Goal: Task Accomplishment & Management: Manage account settings

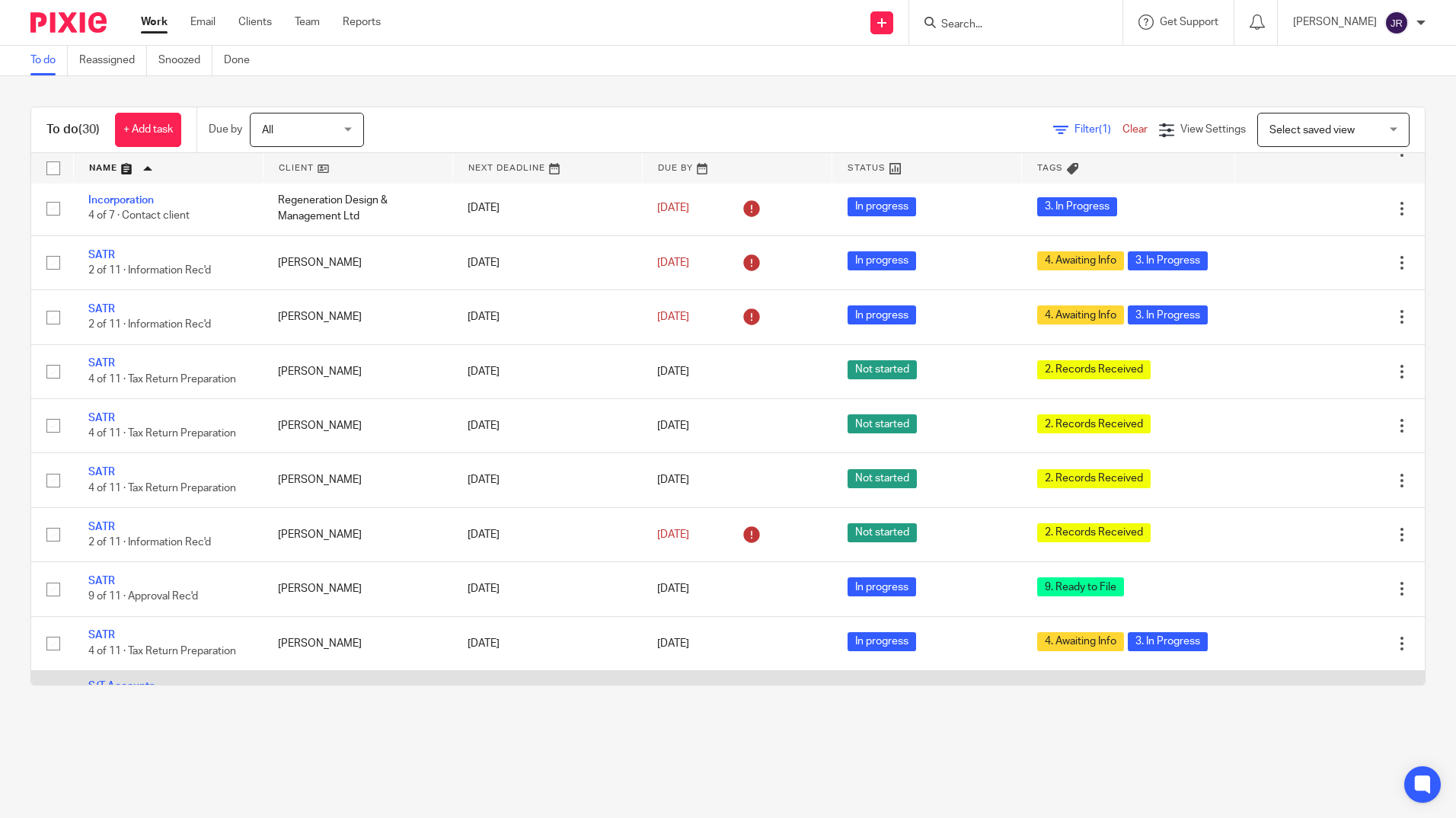
scroll to position [992, 0]
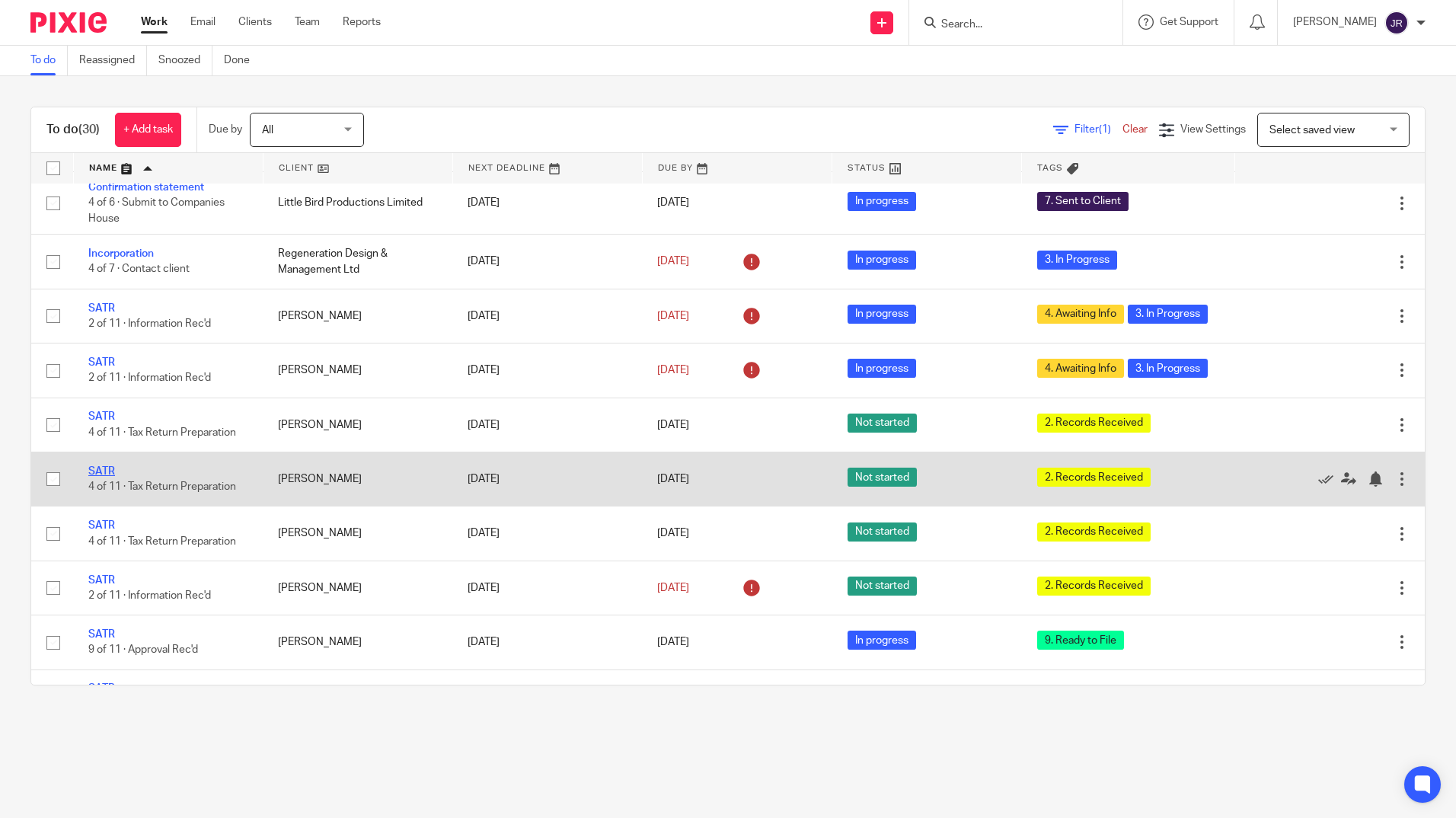
click at [113, 477] on link "SATR" at bounding box center [101, 471] width 27 height 11
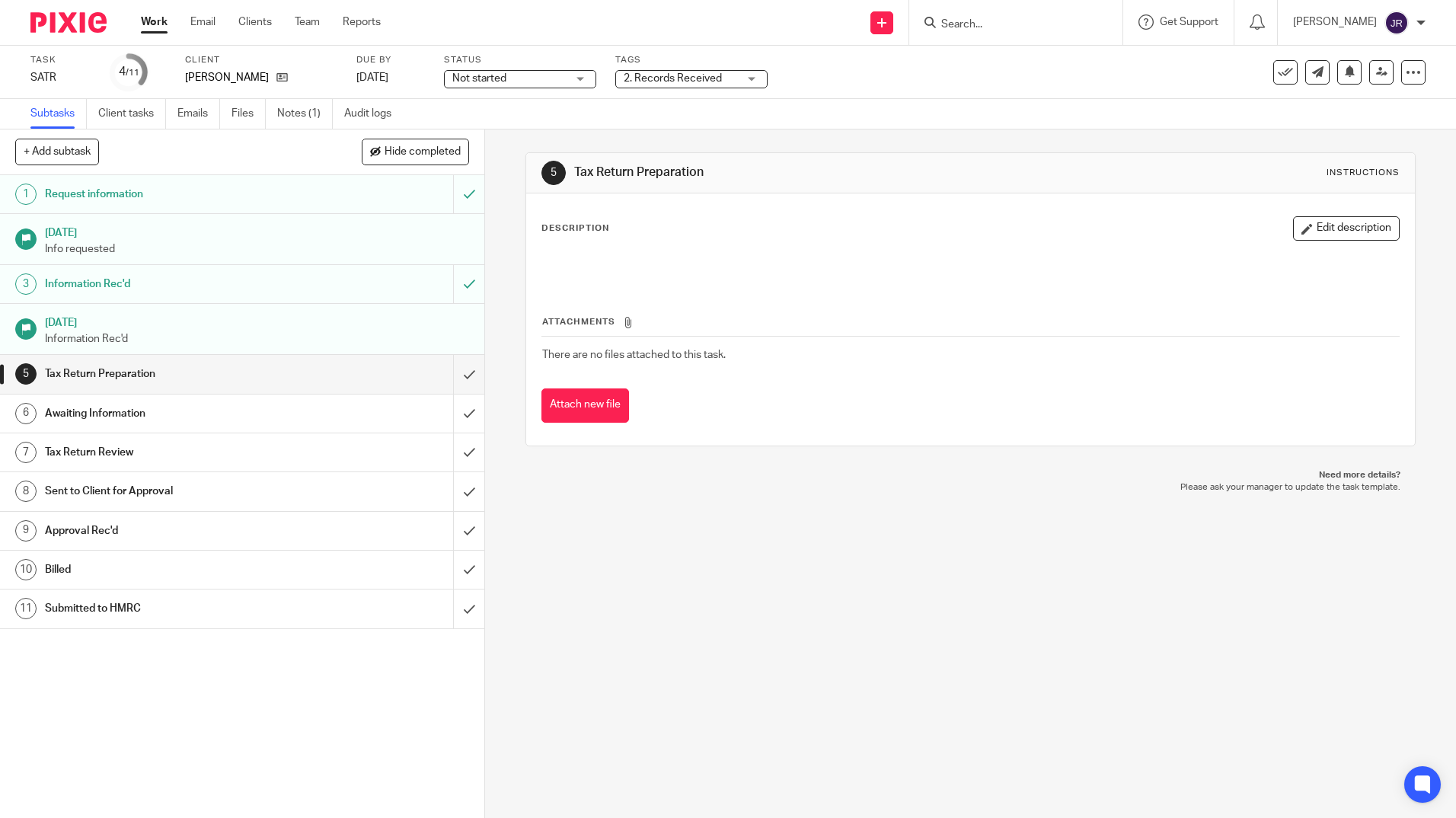
click at [585, 76] on div "Not started Not started" at bounding box center [520, 78] width 152 height 18
click at [538, 122] on li "In progress" at bounding box center [520, 134] width 151 height 32
click at [742, 601] on div "5 Tax Return Preparation Instructions Description Edit description Attachments …" at bounding box center [971, 473] width 971 height 688
click at [754, 84] on div "2. Records Received" at bounding box center [691, 78] width 152 height 18
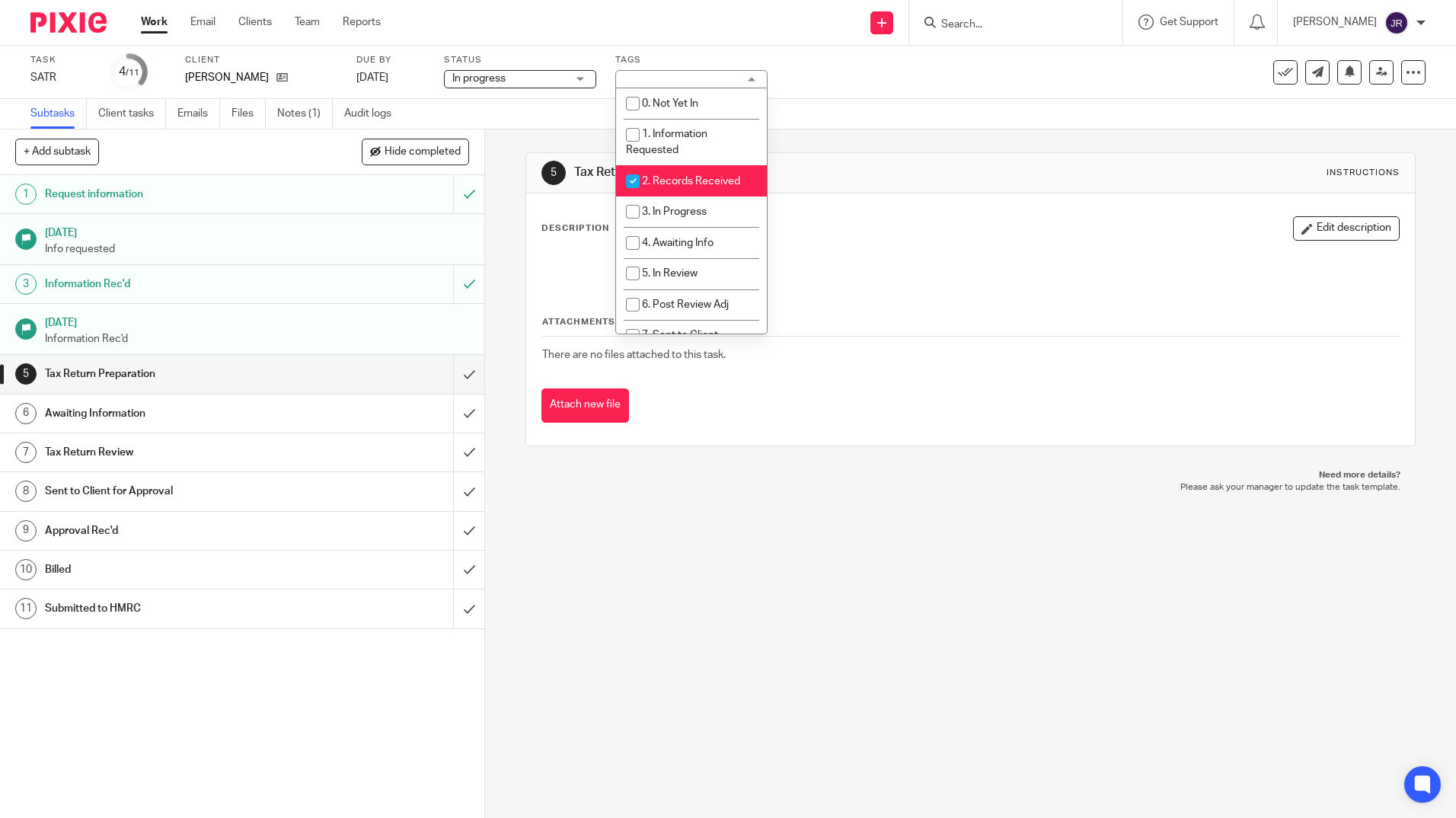
click at [718, 172] on li "2. Records Received" at bounding box center [692, 181] width 151 height 32
checkbox input "false"
click at [722, 201] on li "3. In Progress" at bounding box center [692, 212] width 151 height 32
checkbox input "true"
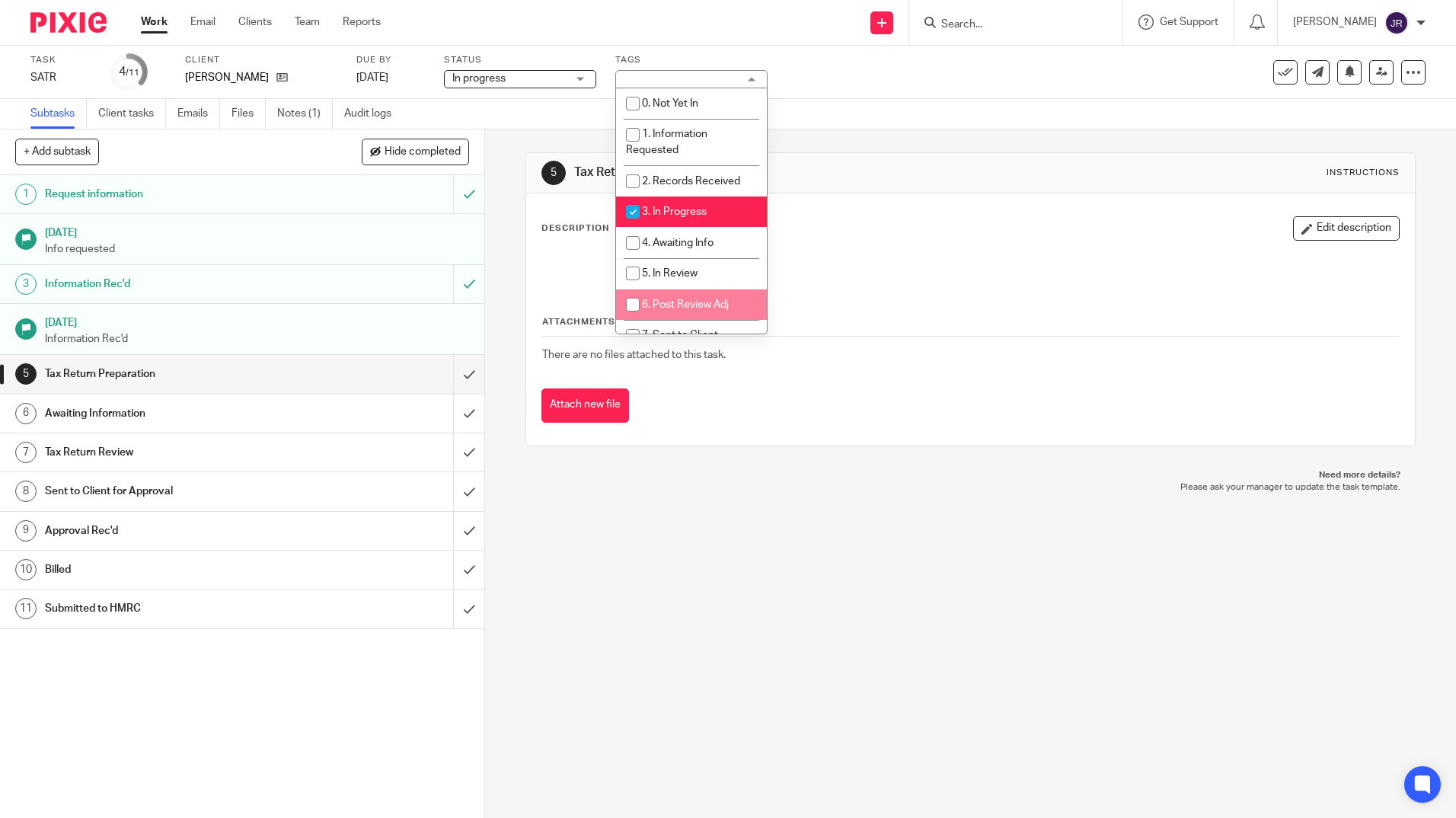
click at [679, 607] on div "5 Tax Return Preparation Instructions Description Edit description Attachments …" at bounding box center [971, 473] width 971 height 688
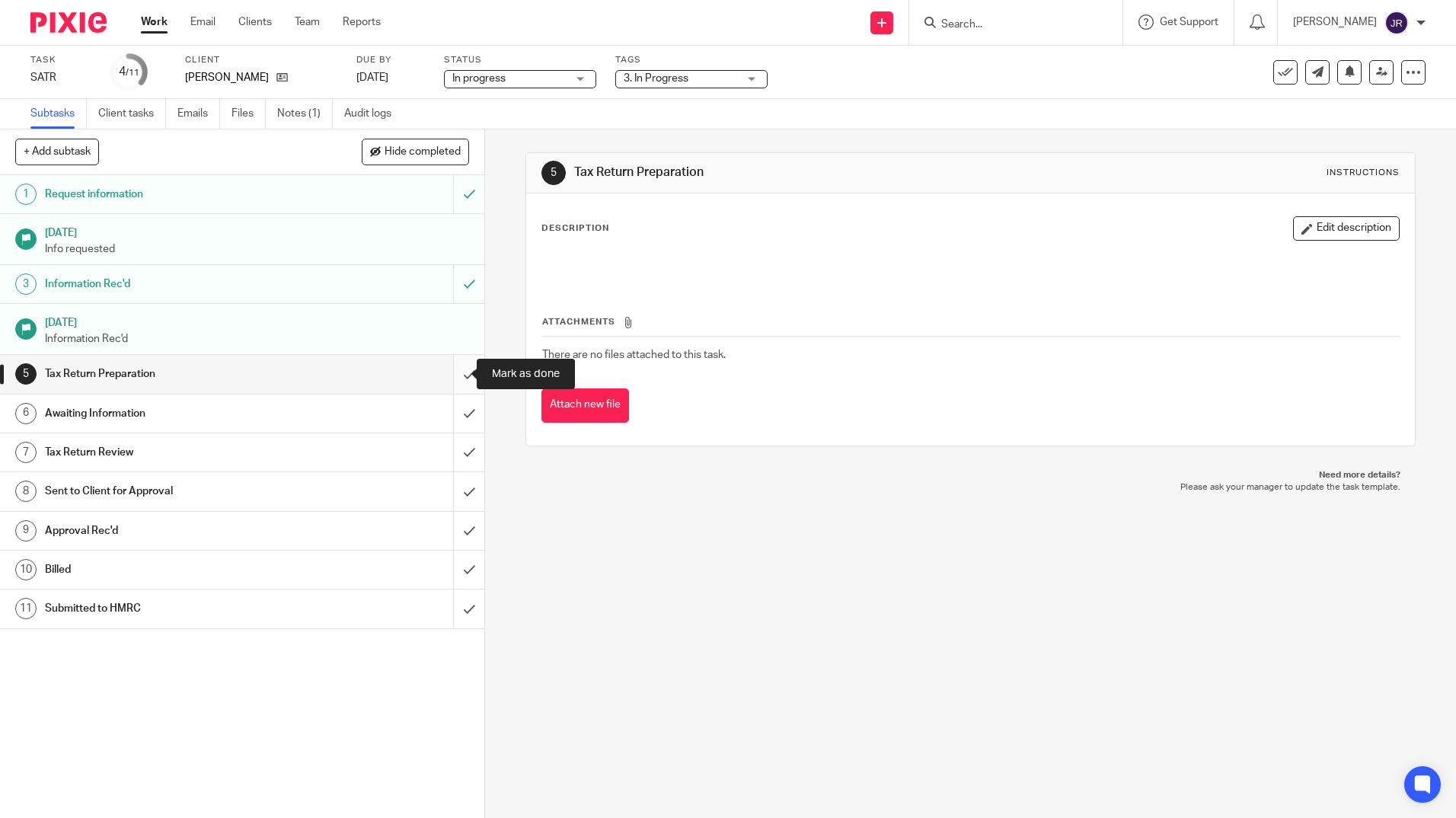
click at [458, 363] on input "submit" at bounding box center [242, 374] width 484 height 38
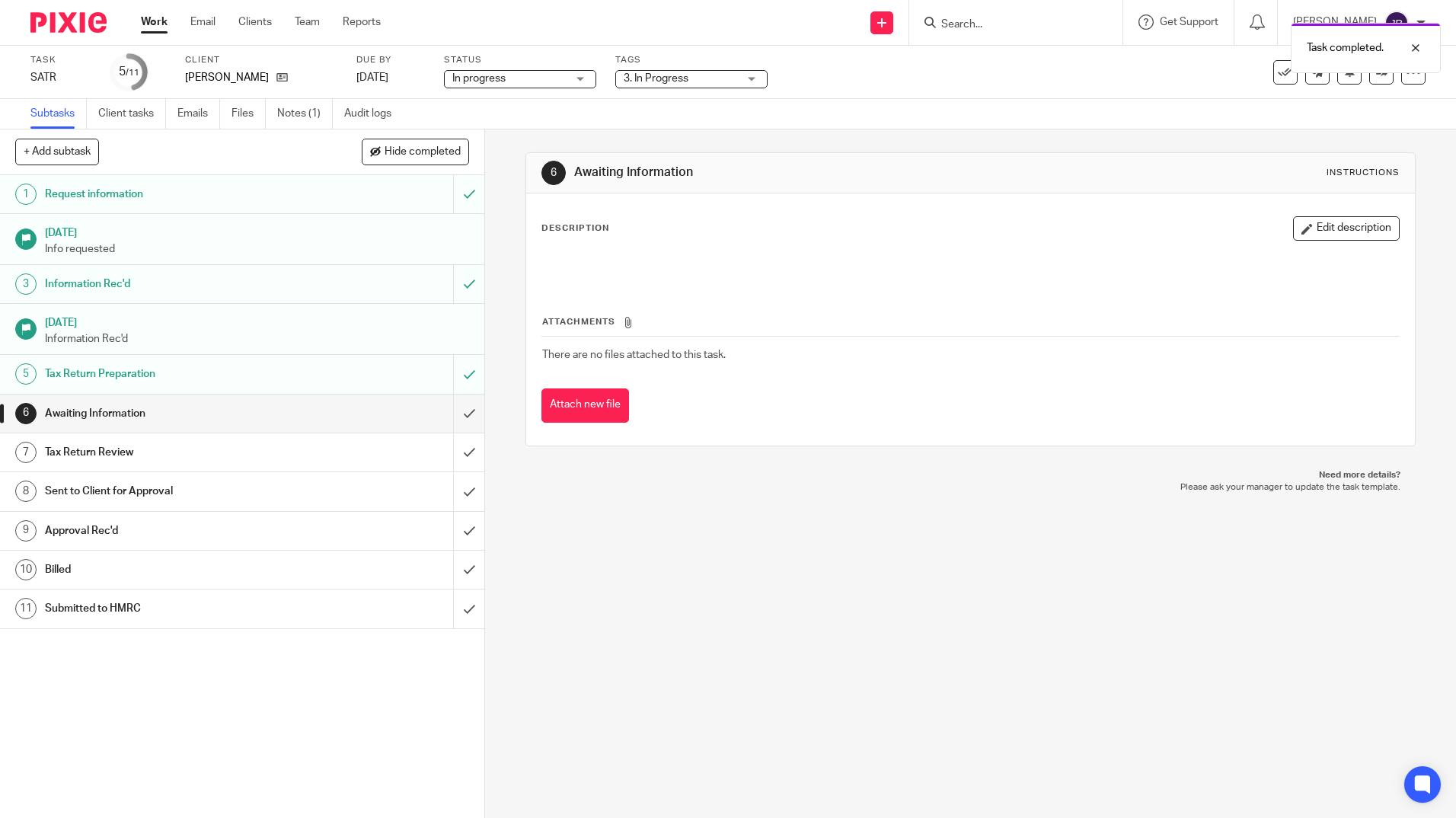
click at [158, 22] on link "Work" at bounding box center [154, 22] width 27 height 15
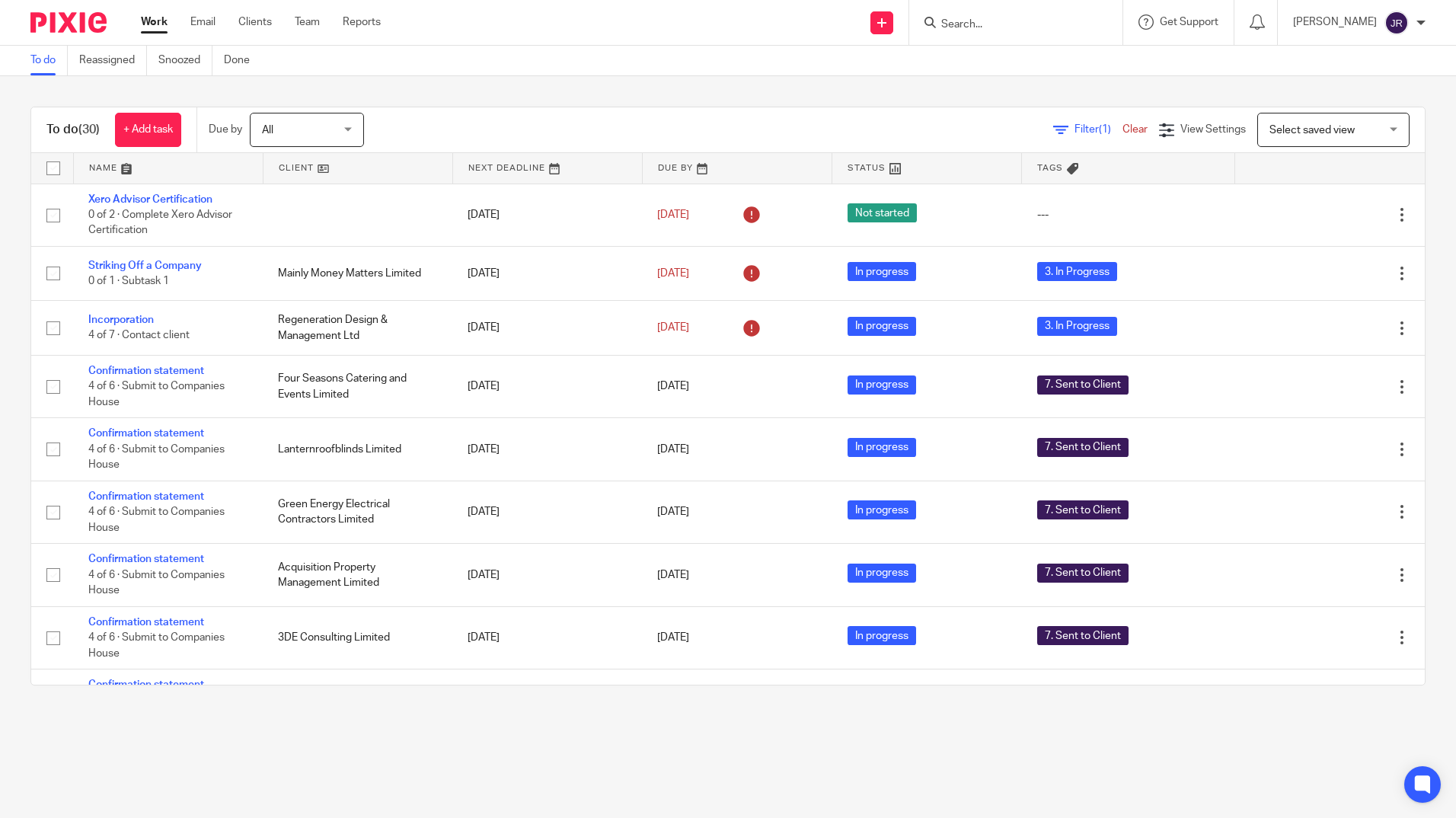
click at [93, 164] on link at bounding box center [168, 168] width 189 height 31
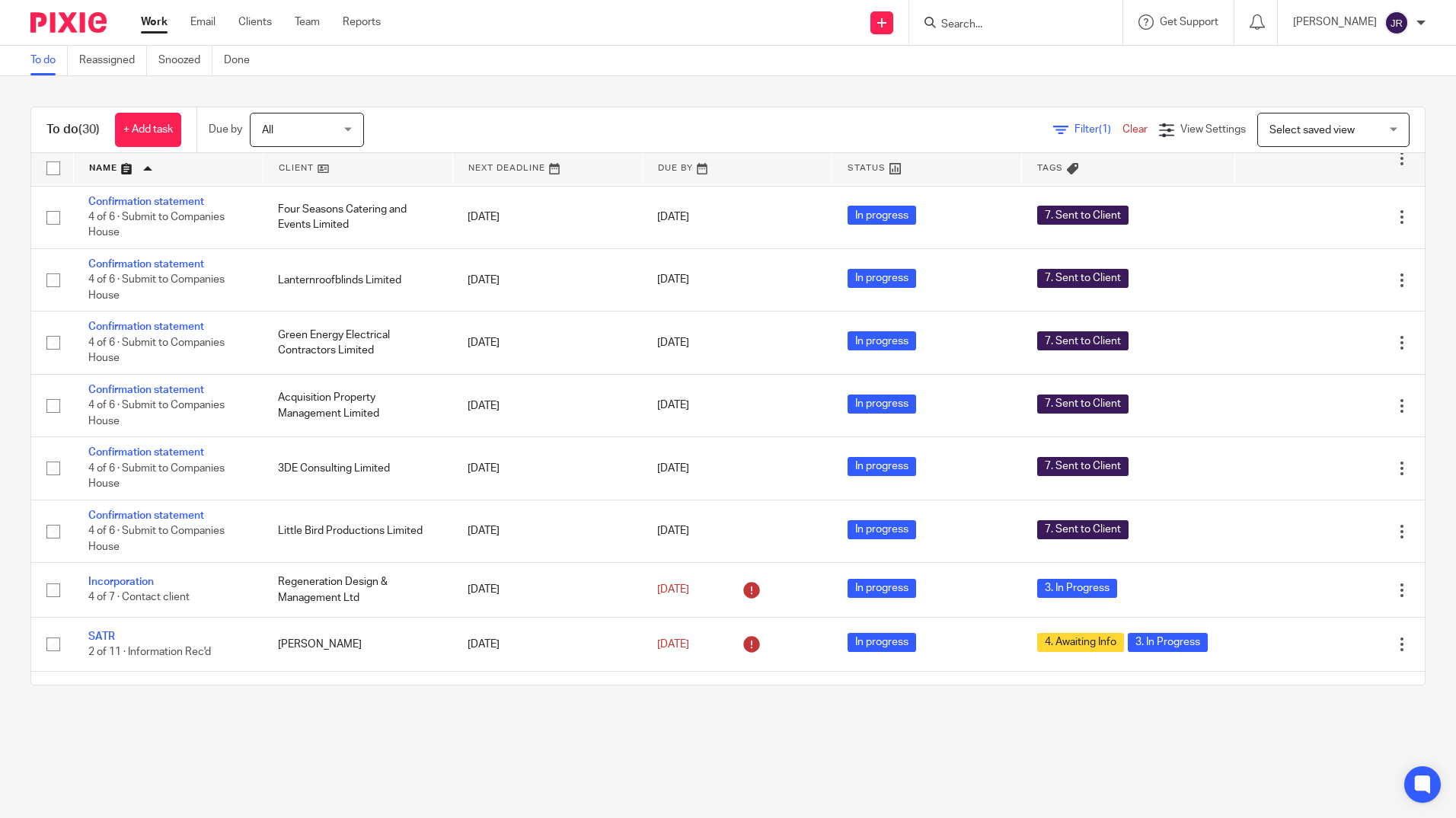
scroll to position [611, 0]
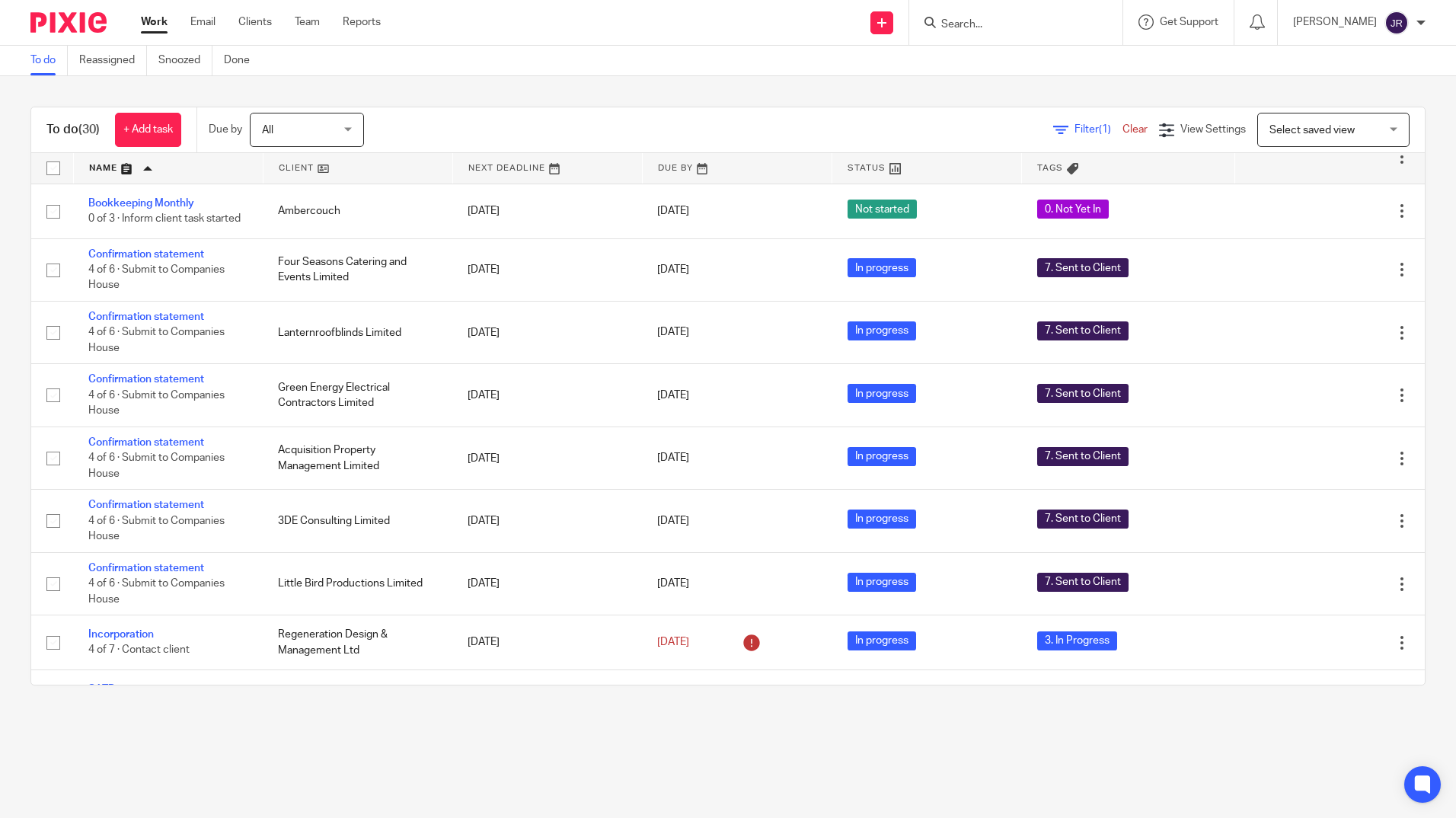
click at [1001, 22] on input "Search" at bounding box center [1007, 25] width 137 height 13
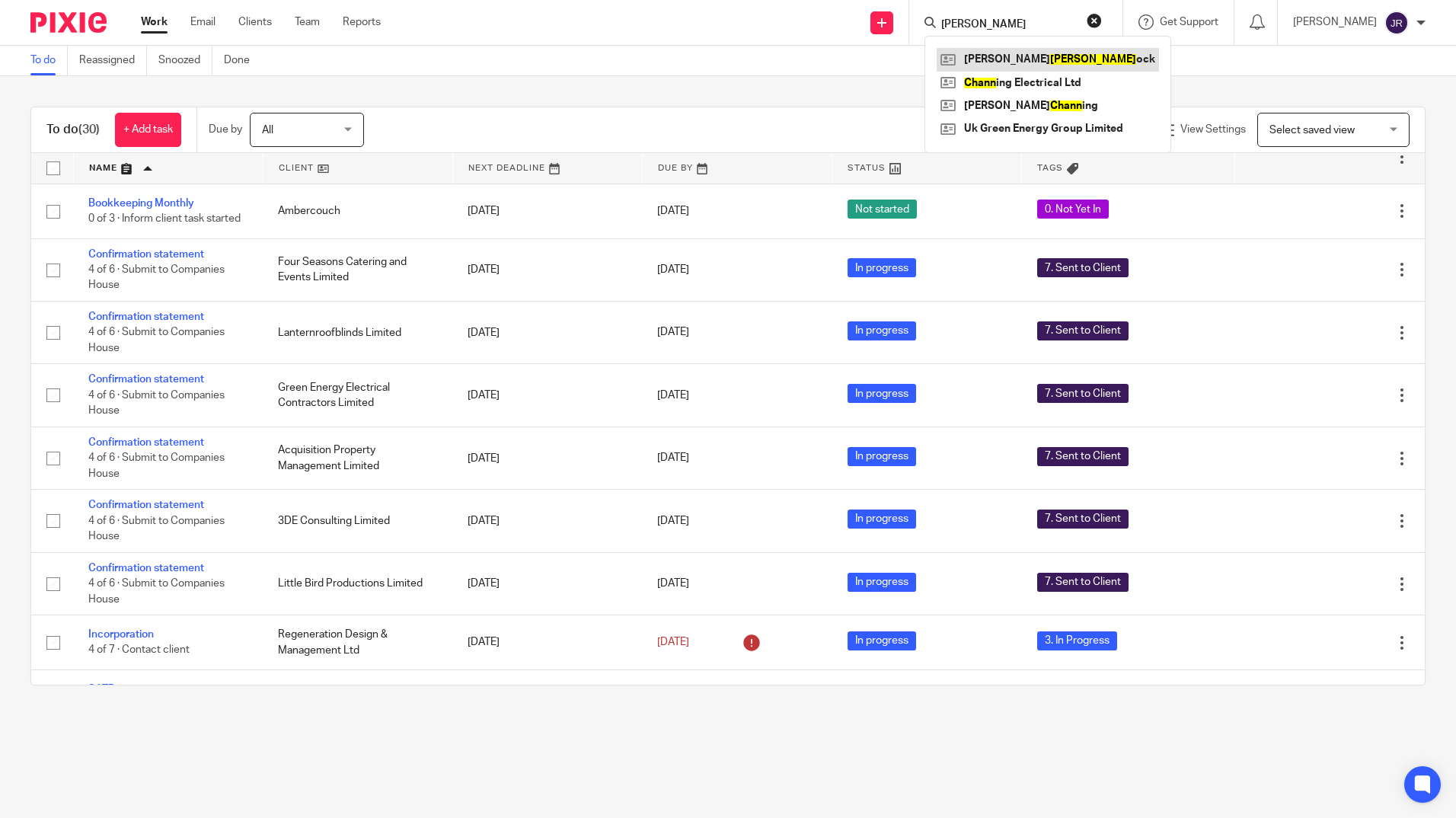
type input "chinn"
click at [996, 55] on link at bounding box center [1047, 59] width 223 height 23
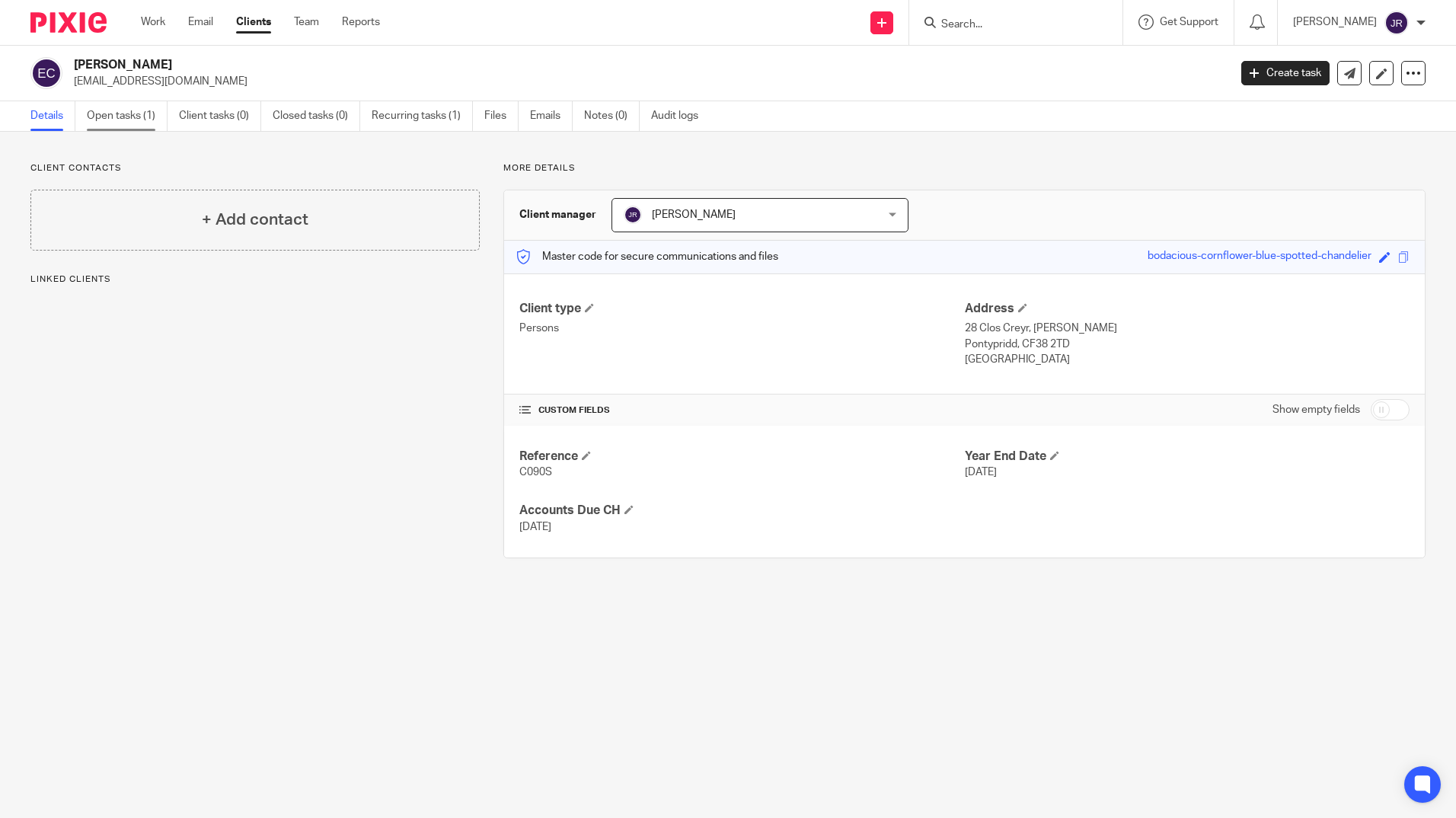
click at [118, 119] on link "Open tasks (1)" at bounding box center [127, 116] width 80 height 30
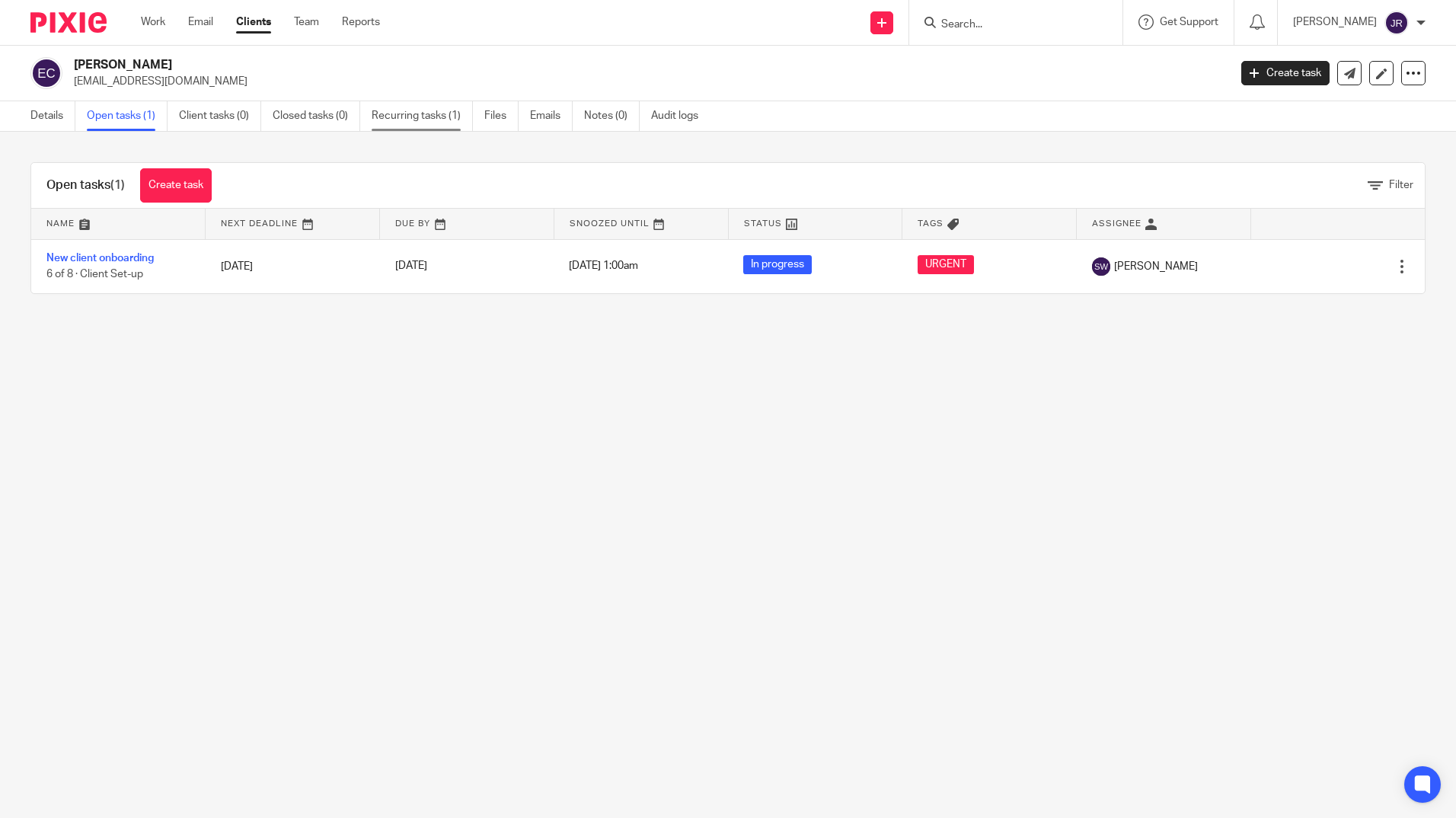
click at [425, 120] on link "Recurring tasks (1)" at bounding box center [422, 116] width 101 height 30
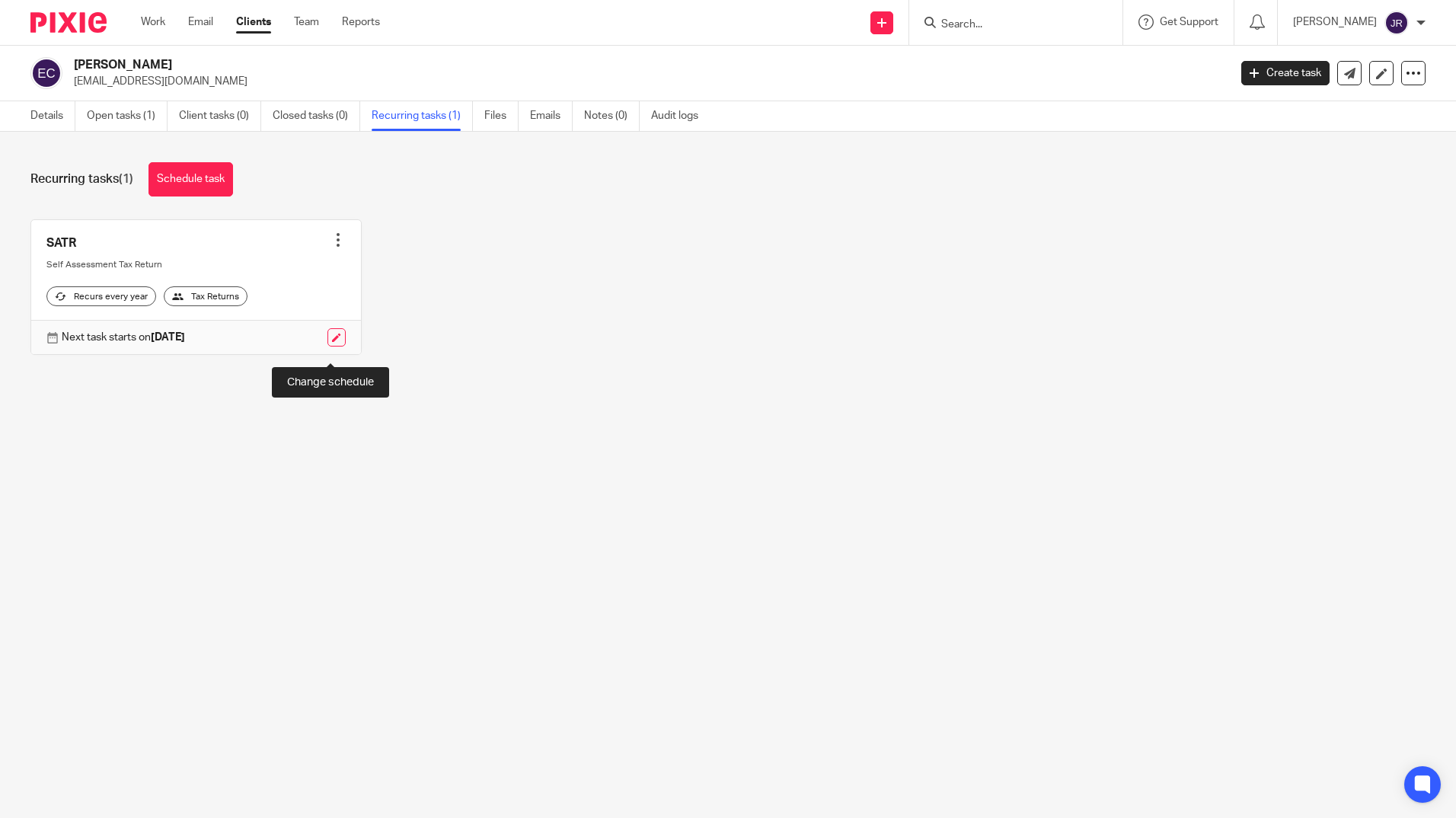
click at [328, 347] on link at bounding box center [336, 336] width 18 height 18
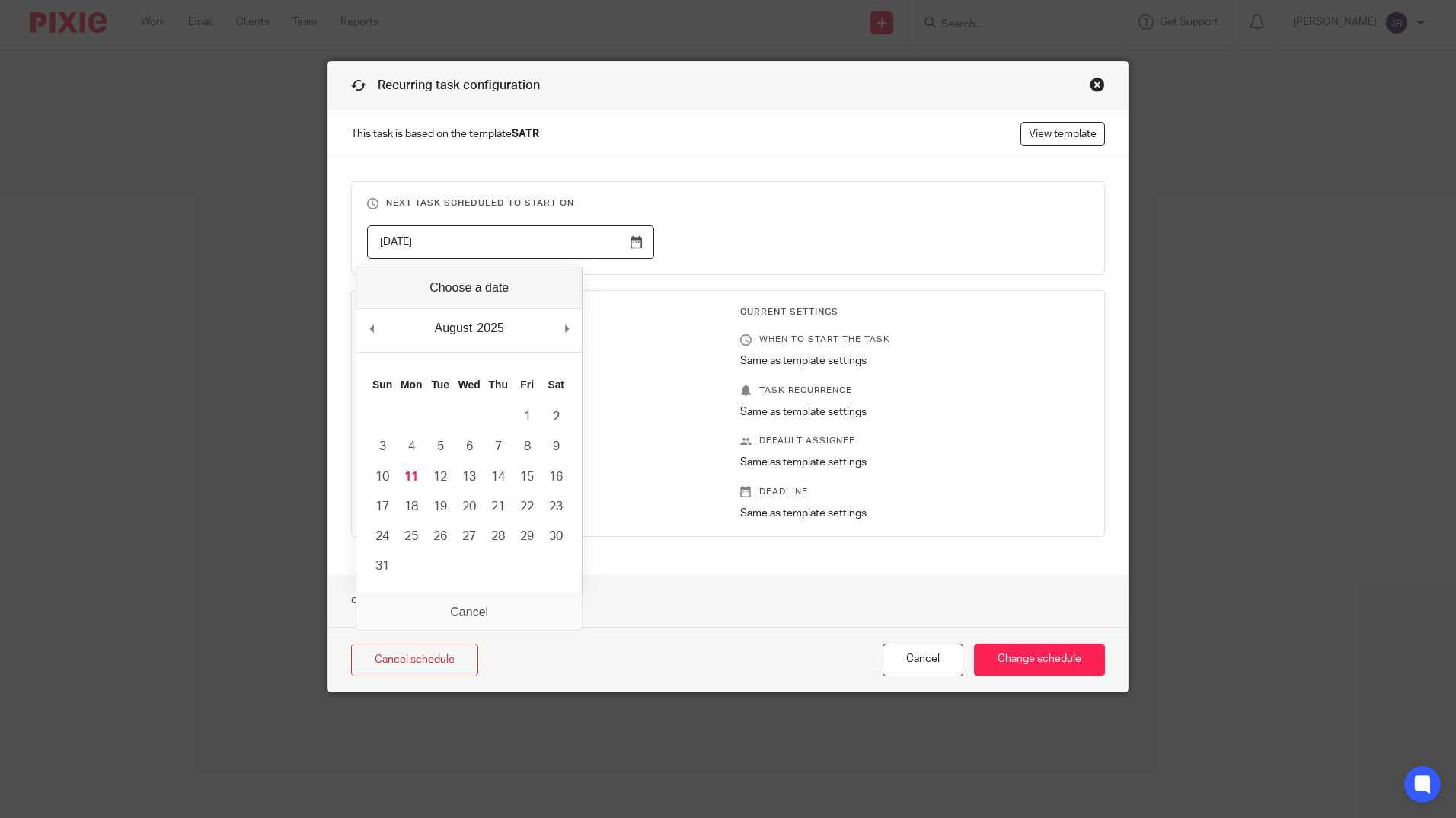
click at [625, 244] on input "[DATE]" at bounding box center [510, 243] width 287 height 34
type input "[DATE]"
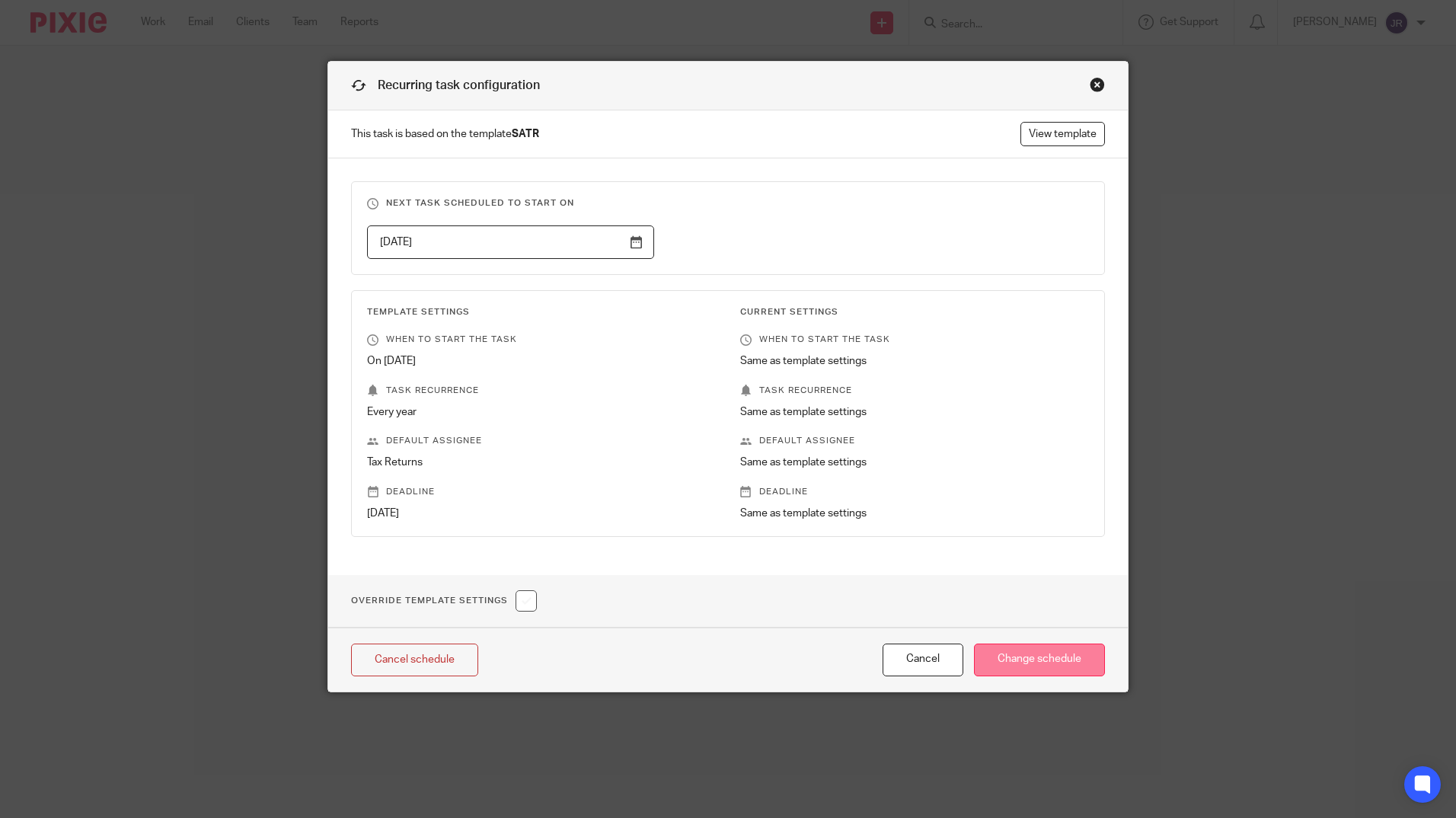
click at [1049, 662] on input "Change schedule" at bounding box center [1038, 659] width 131 height 32
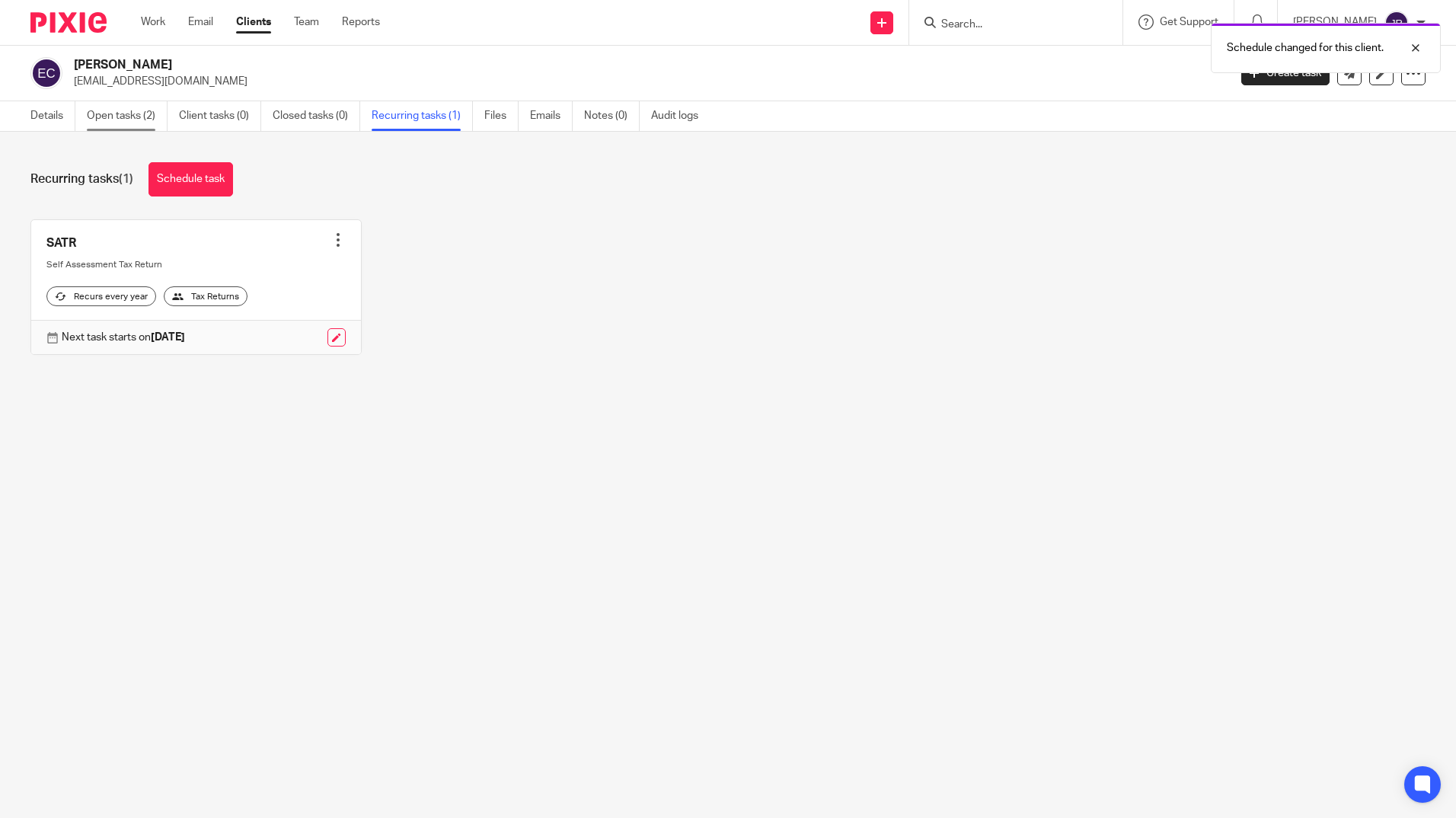
click at [118, 111] on link "Open tasks (2)" at bounding box center [127, 116] width 80 height 30
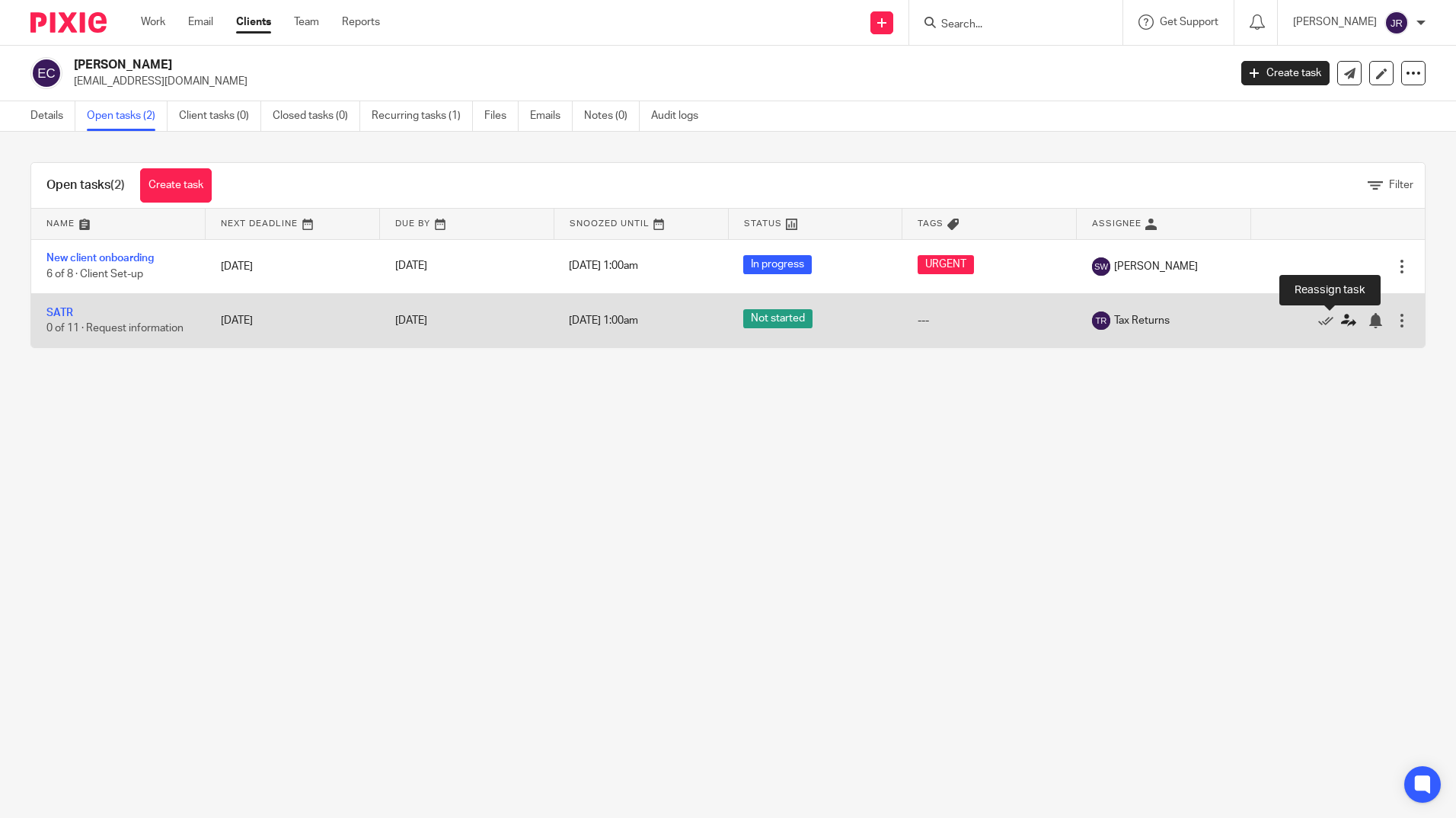
click at [1340, 320] on icon at bounding box center [1348, 321] width 15 height 15
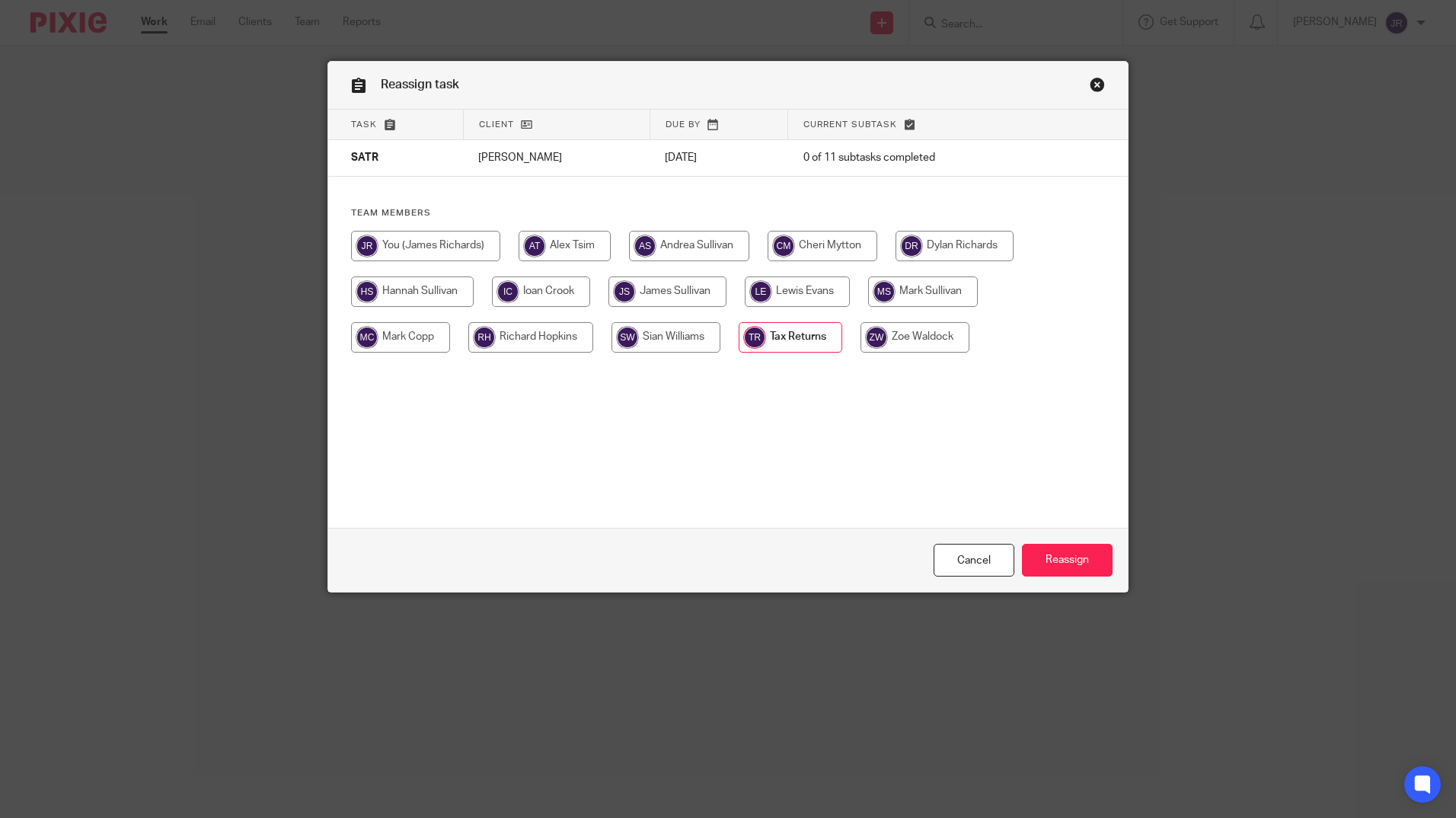
click at [464, 249] on input "radio" at bounding box center [425, 246] width 149 height 31
radio input "true"
click at [1078, 558] on input "Reassign" at bounding box center [1067, 560] width 91 height 32
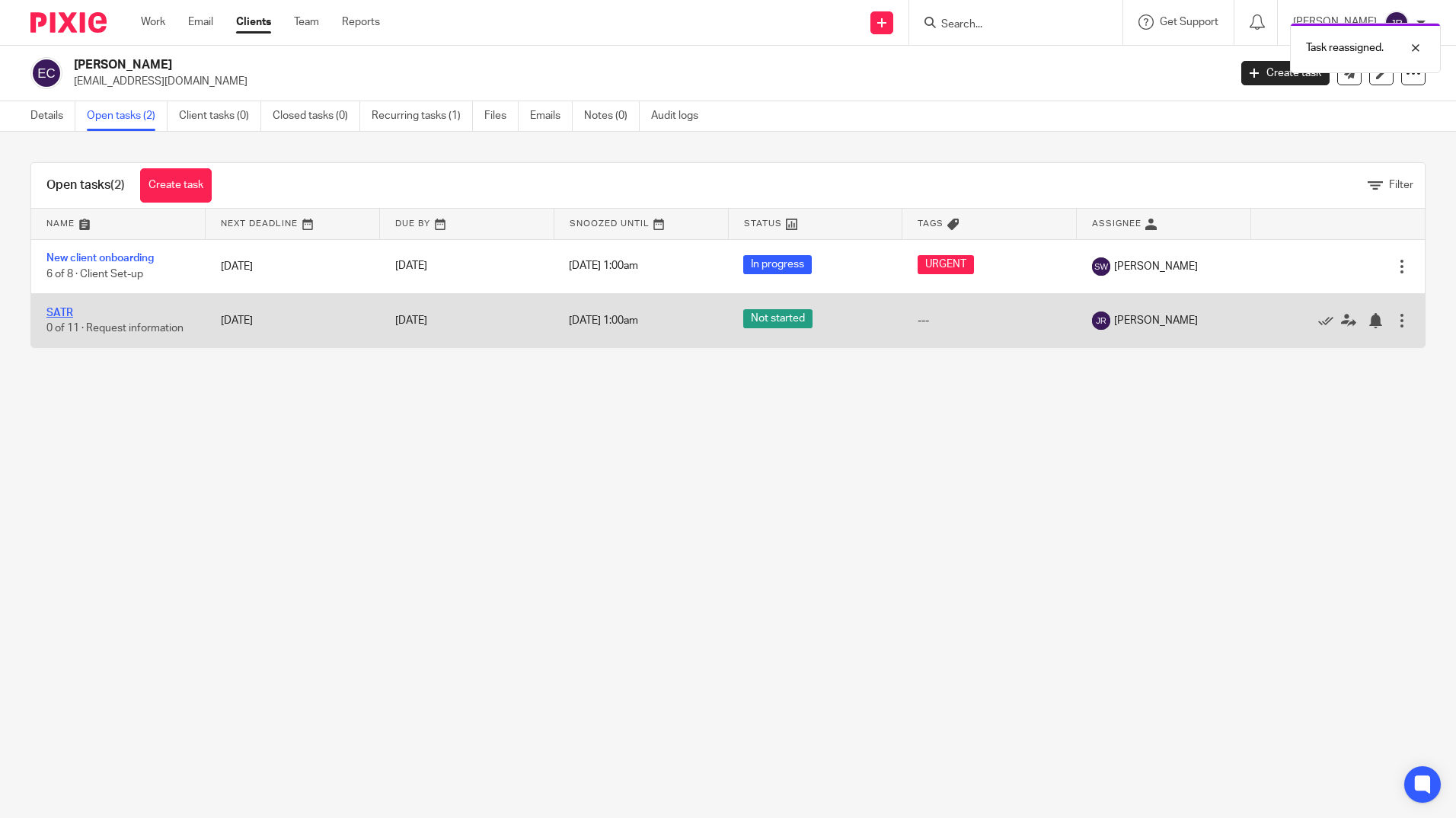
click at [70, 312] on link "SATR" at bounding box center [60, 312] width 27 height 11
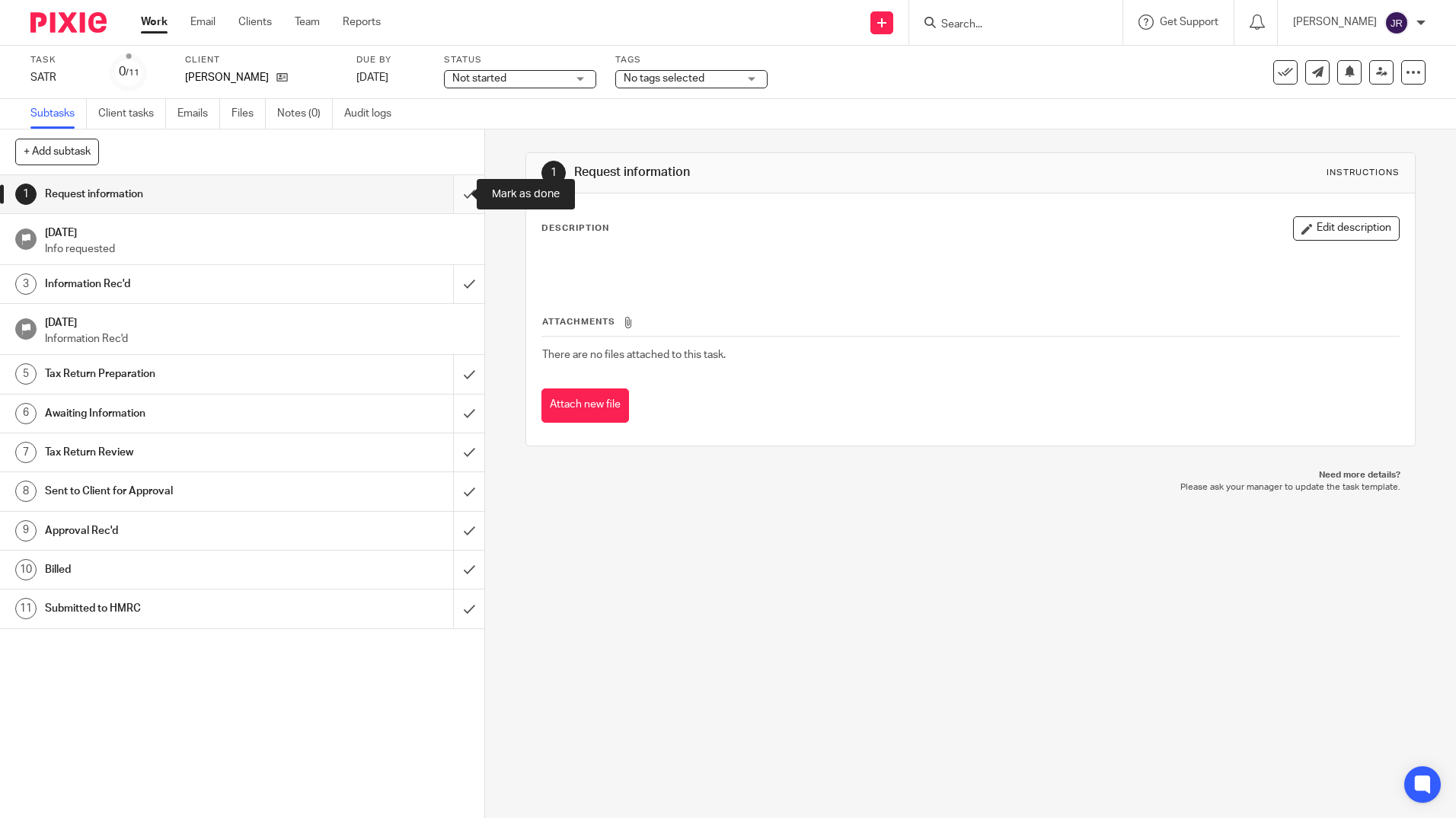
click at [462, 184] on input "submit" at bounding box center [242, 194] width 484 height 38
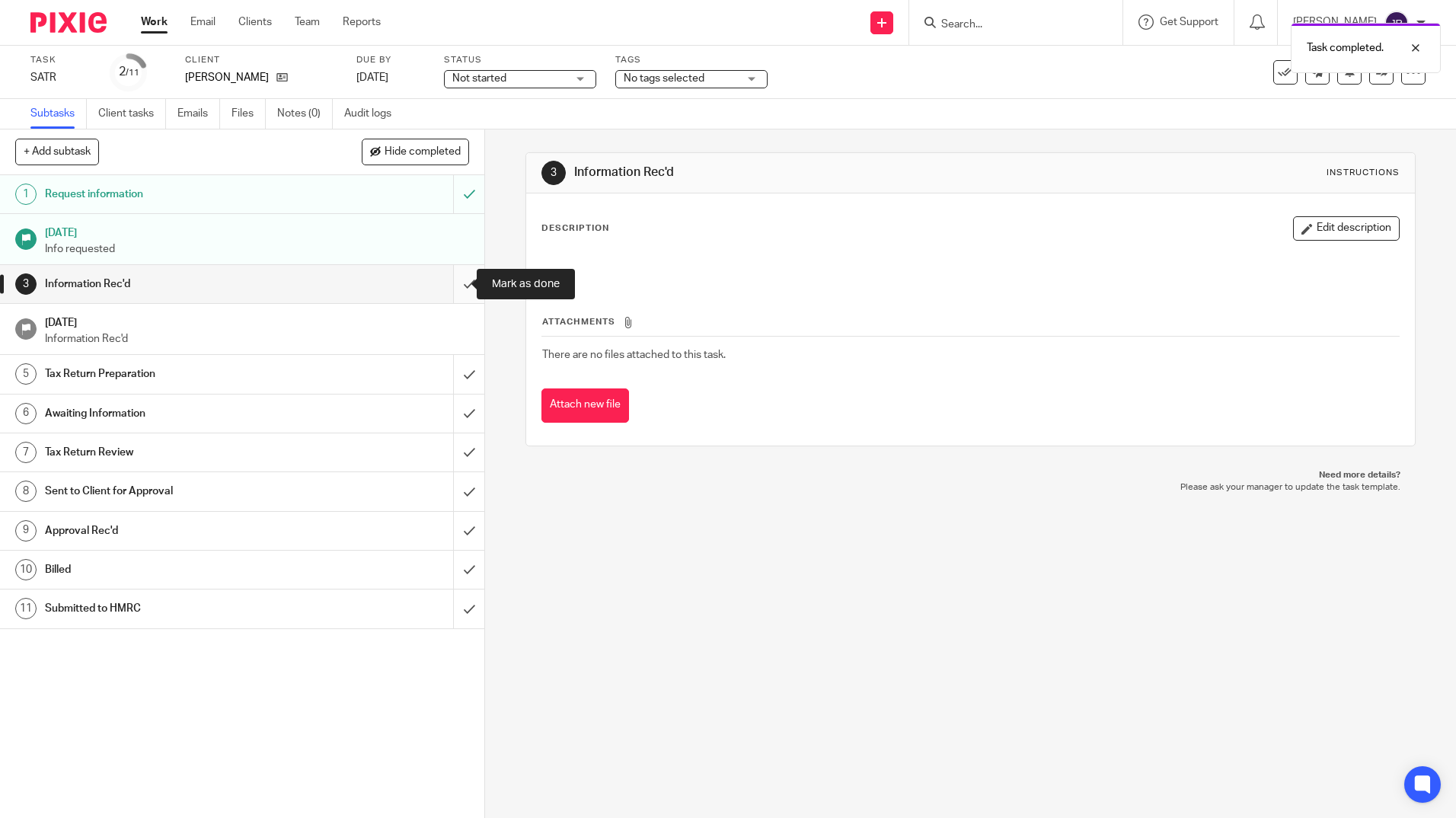
click at [456, 275] on input "submit" at bounding box center [242, 284] width 484 height 38
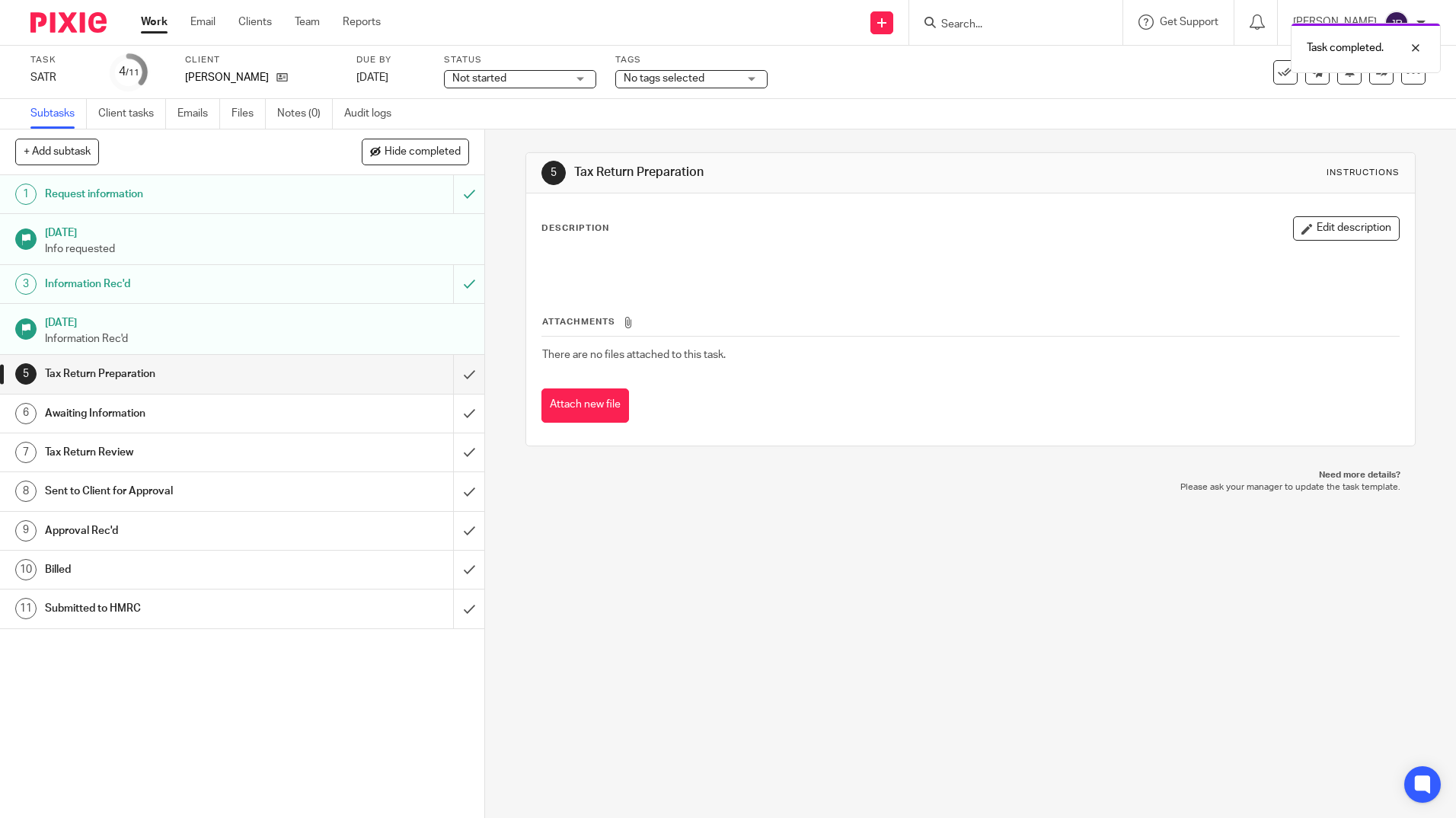
click at [579, 86] on div "Not started Not started" at bounding box center [520, 78] width 152 height 18
click at [566, 131] on li "In progress" at bounding box center [520, 134] width 151 height 32
click at [764, 79] on div "No tags selected" at bounding box center [691, 78] width 152 height 18
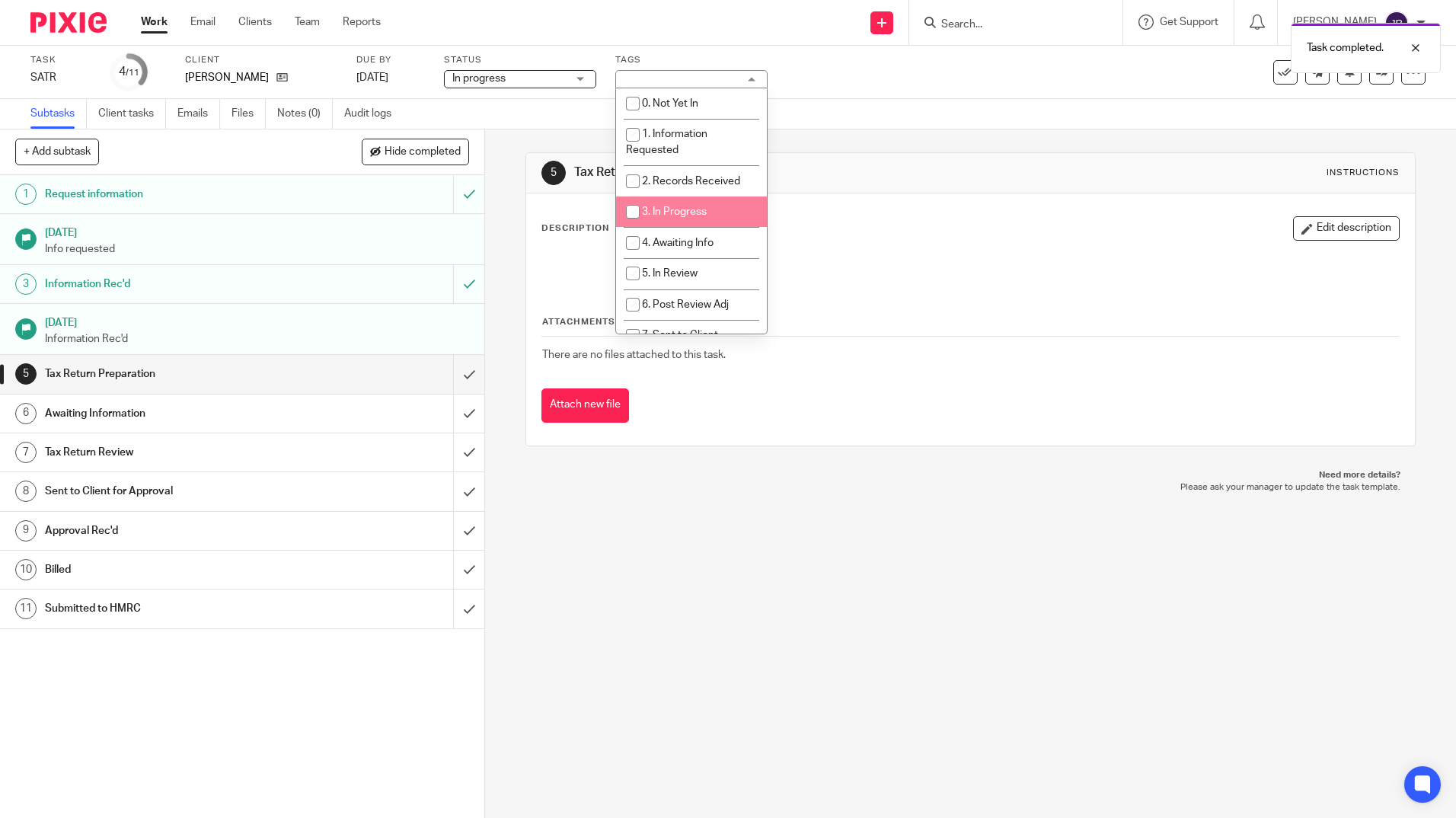
click at [715, 206] on li "3. In Progress" at bounding box center [692, 212] width 151 height 32
checkbox input "true"
click at [704, 572] on div "5 Tax Return Preparation Instructions Description Edit description Attachments …" at bounding box center [971, 473] width 971 height 688
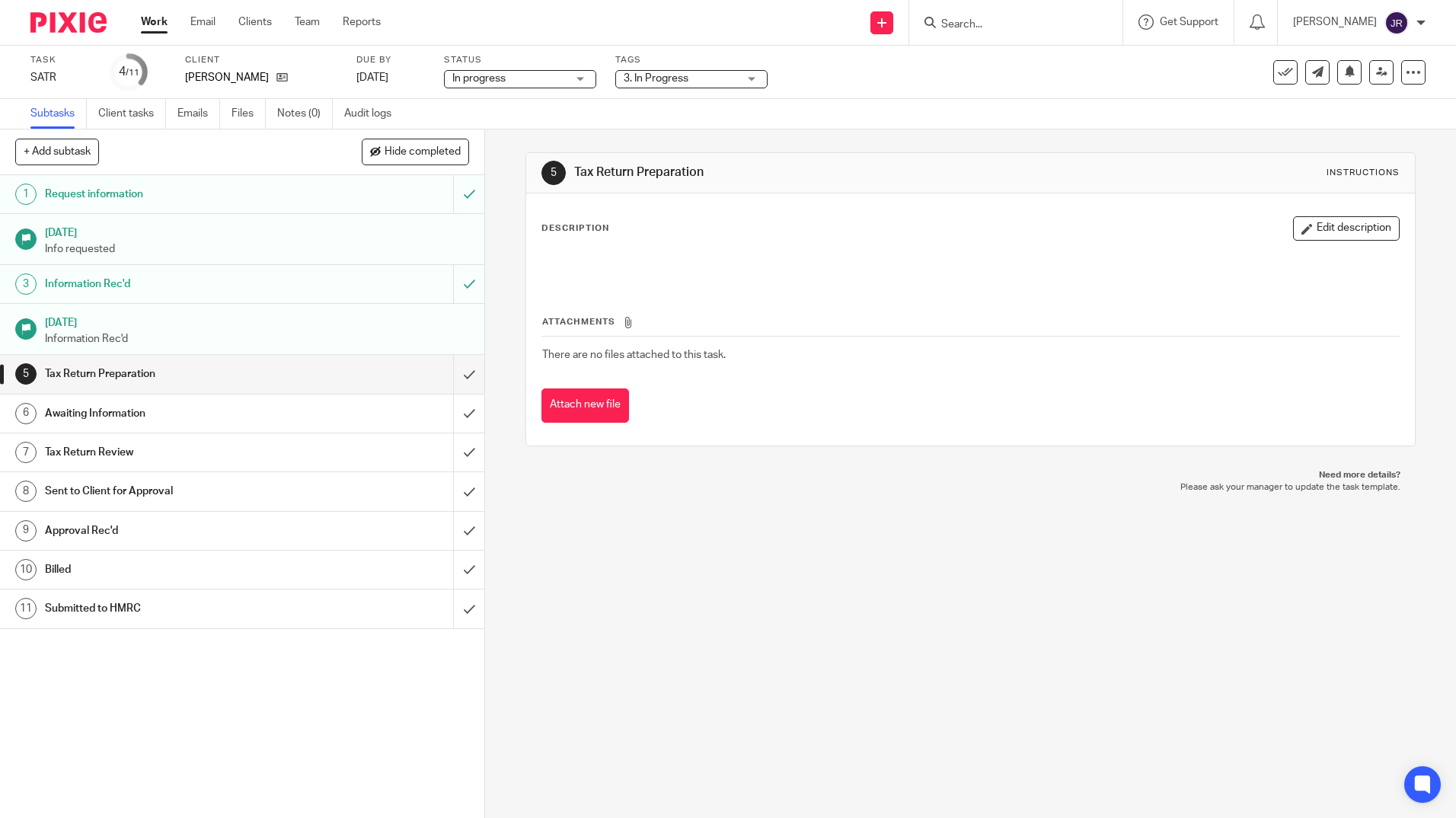
click at [156, 23] on link "Work" at bounding box center [154, 22] width 27 height 15
